Goal: Information Seeking & Learning: Learn about a topic

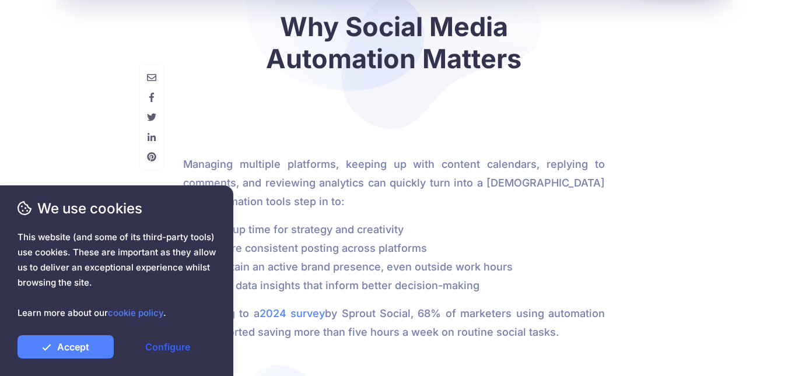
scroll to position [817, 0]
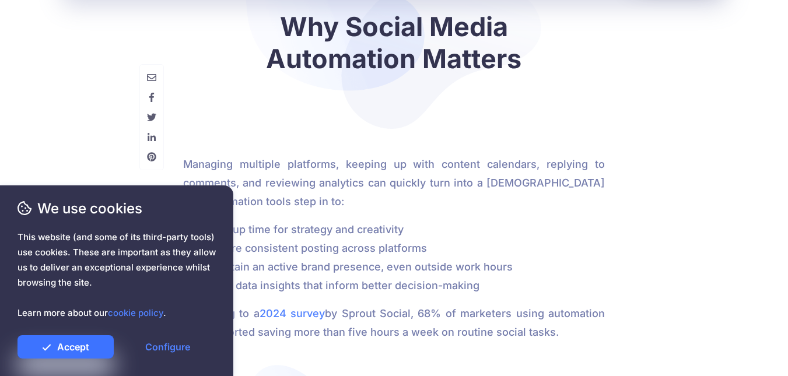
drag, startPoint x: 91, startPoint y: 340, endPoint x: 606, endPoint y: 243, distance: 524.1
click at [91, 340] on link "Accept" at bounding box center [66, 346] width 96 height 23
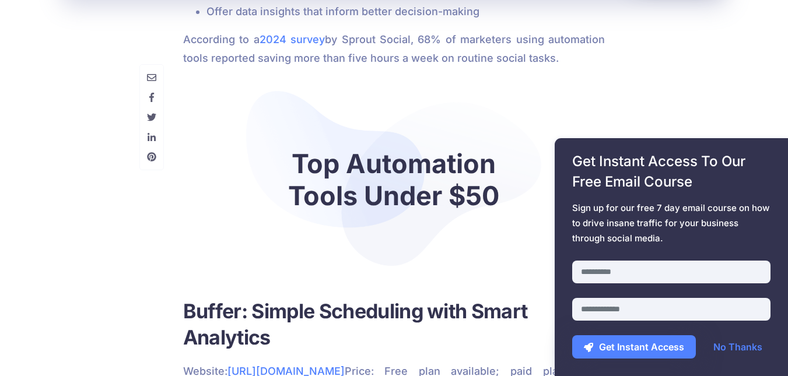
scroll to position [1109, 0]
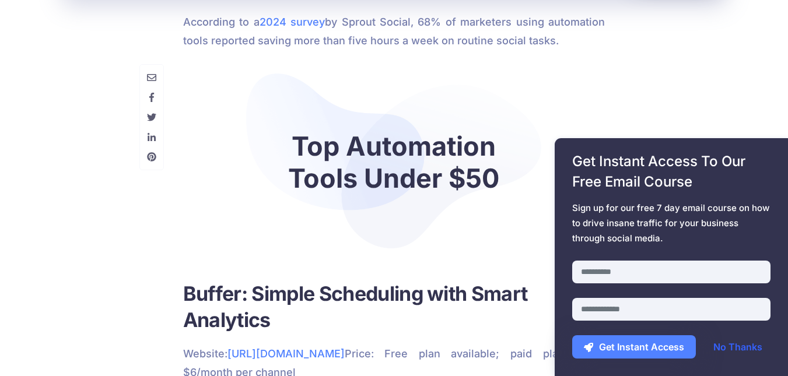
click at [730, 348] on link "No Thanks" at bounding box center [738, 346] width 72 height 23
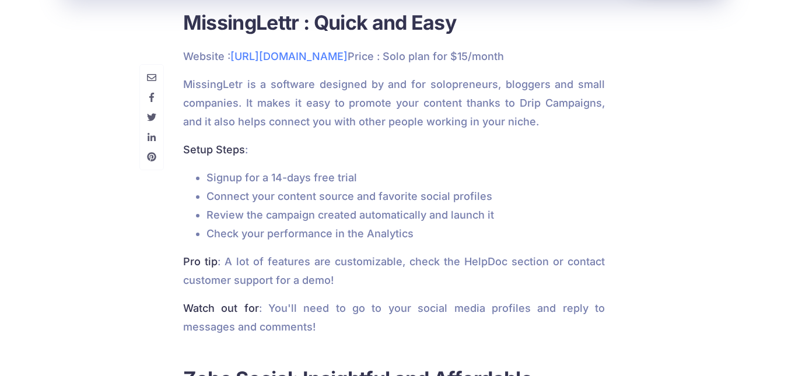
scroll to position [2042, 0]
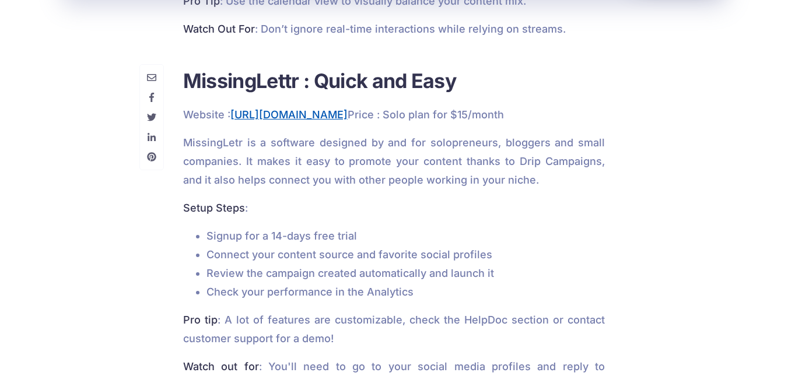
click at [329, 109] on link "https://missinglettr.com/" at bounding box center [288, 115] width 117 height 12
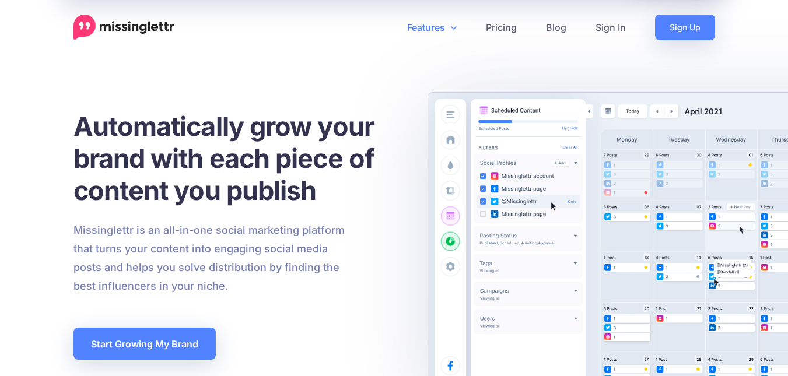
click at [454, 26] on icon at bounding box center [454, 27] width 6 height 9
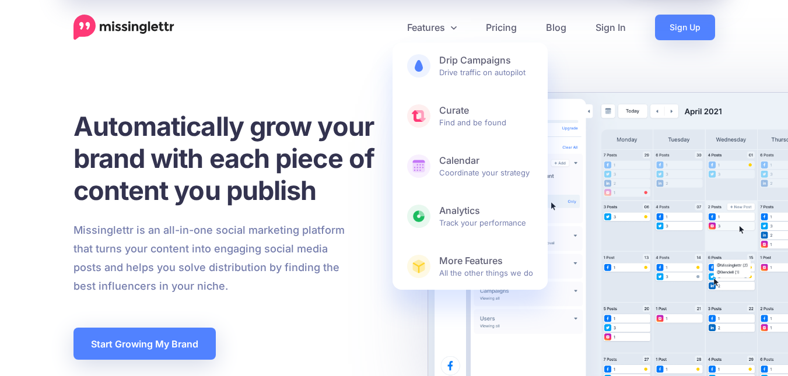
click at [373, 229] on div "Missinglettr is an all-in-one social marketing platform that turns your content…" at bounding box center [238, 258] width 347 height 75
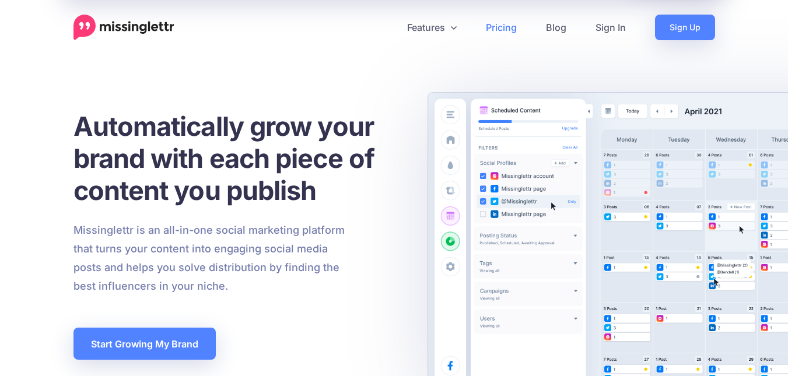
click at [513, 32] on link "Pricing" at bounding box center [501, 28] width 60 height 26
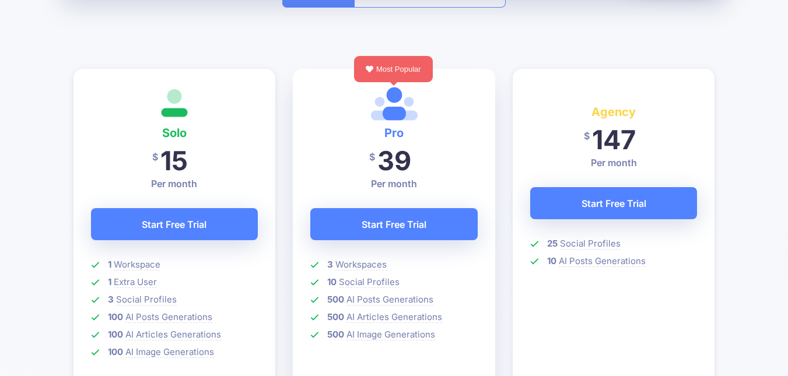
scroll to position [350, 0]
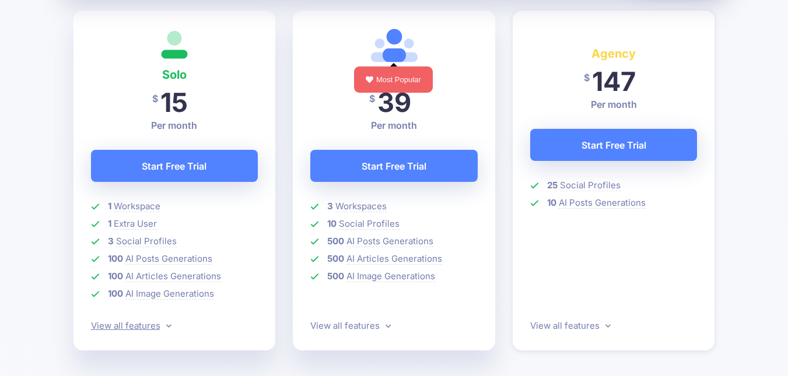
click at [162, 324] on link "View all features" at bounding box center [131, 325] width 81 height 11
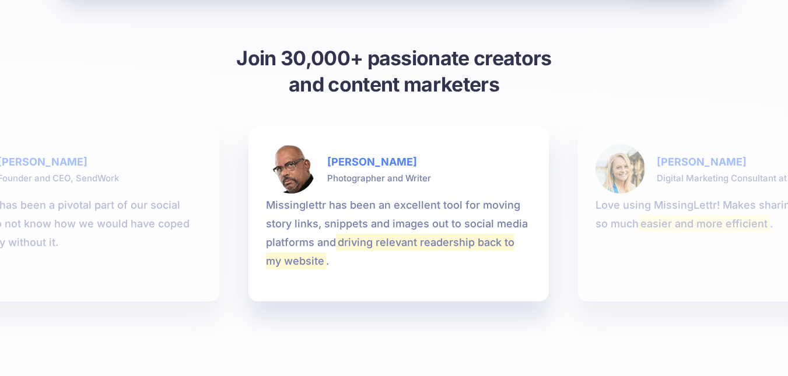
scroll to position [1260, 0]
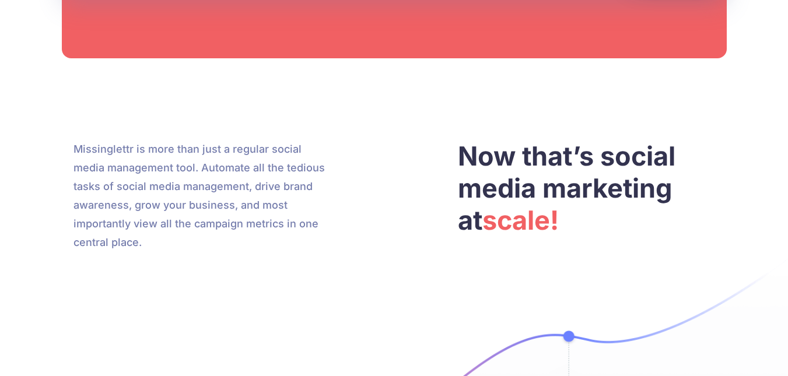
scroll to position [3384, 0]
